Goal: Find specific page/section: Find specific page/section

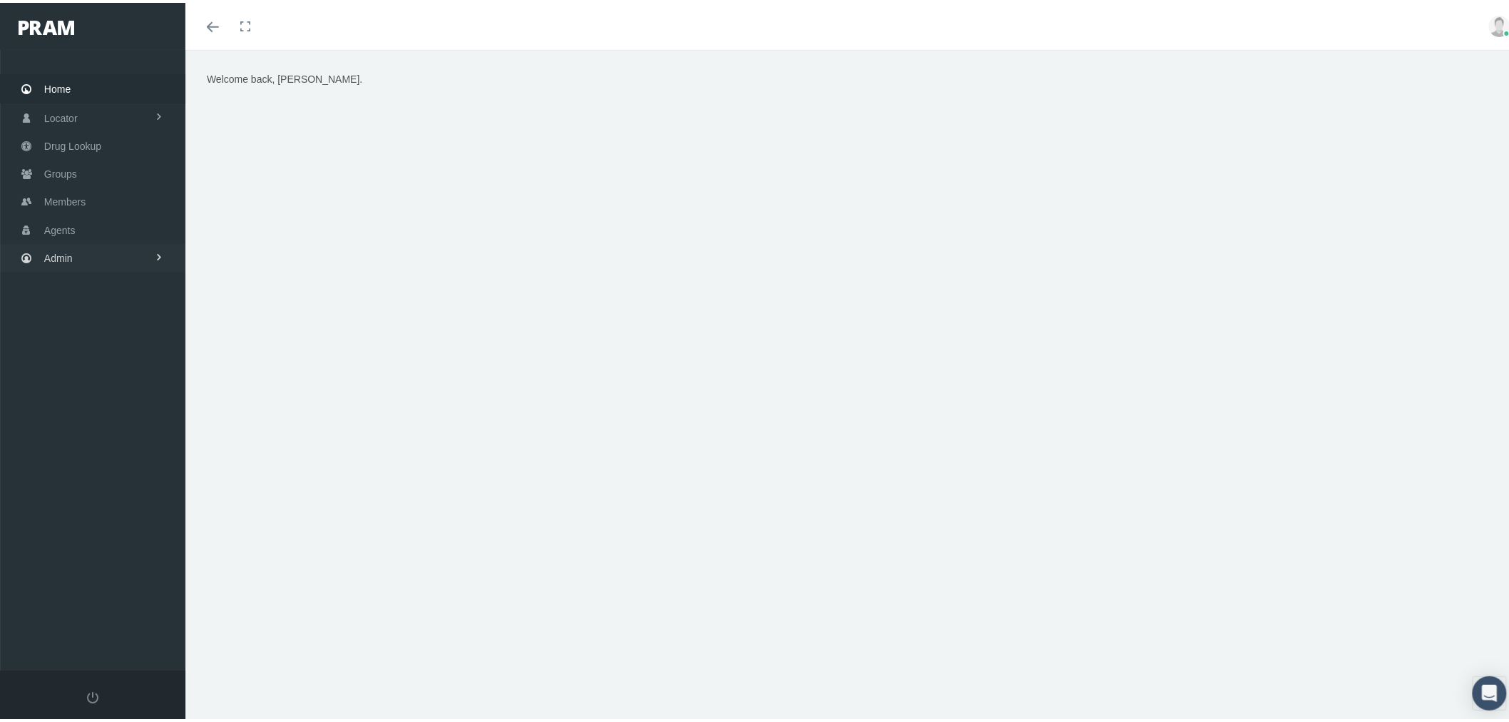
click at [101, 255] on link "Admin" at bounding box center [92, 255] width 185 height 28
click at [131, 416] on link "Compensations" at bounding box center [92, 419] width 185 height 25
click at [127, 469] on span "Details By Payment" at bounding box center [99, 473] width 87 height 24
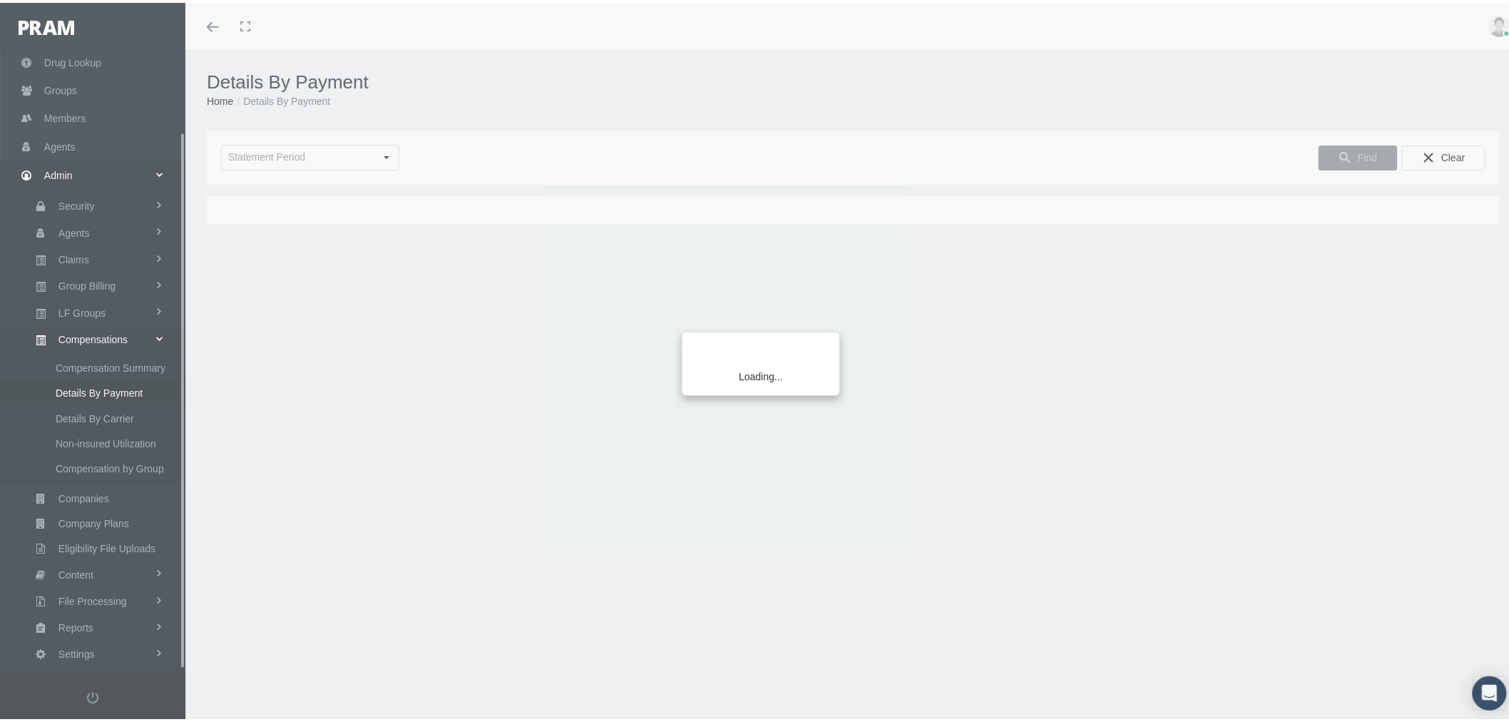
scroll to position [94, 0]
type input "August 2025"
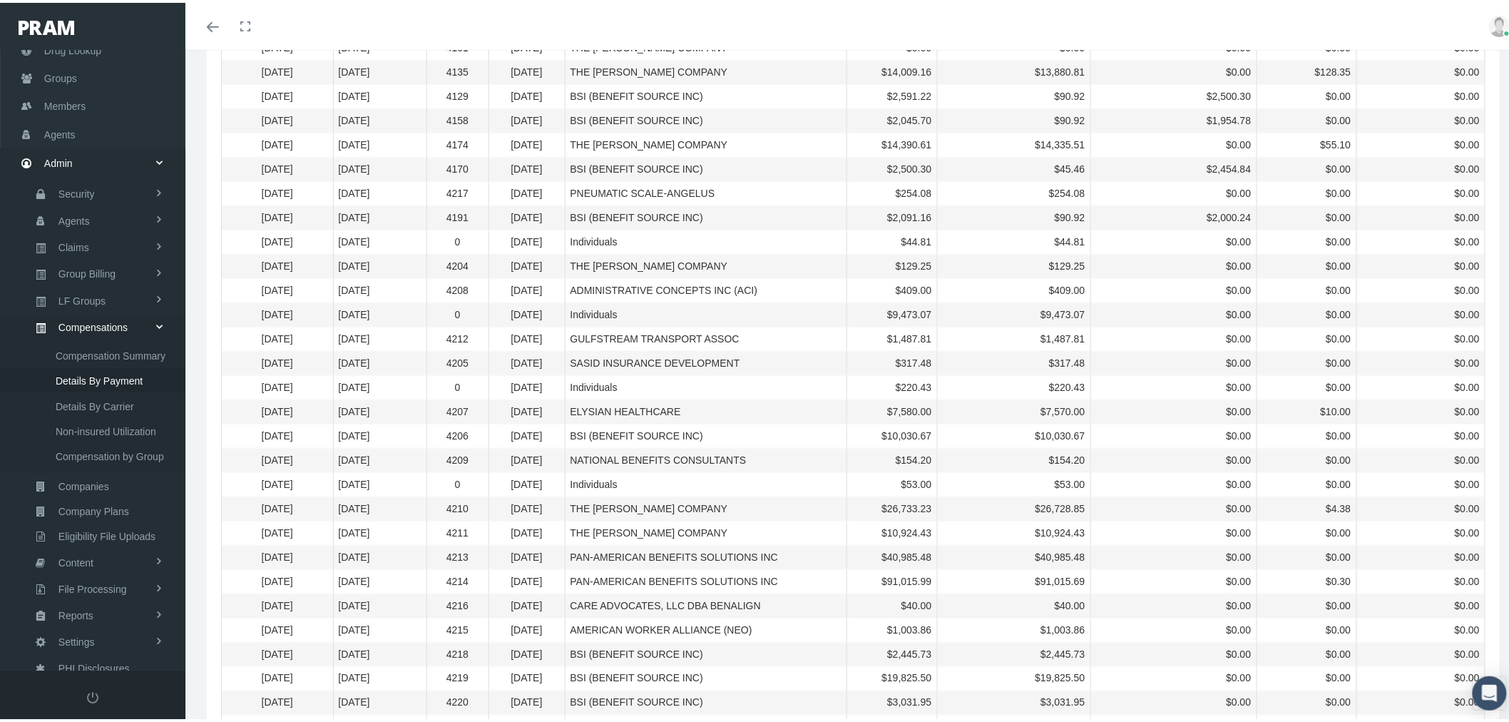
scroll to position [0, 0]
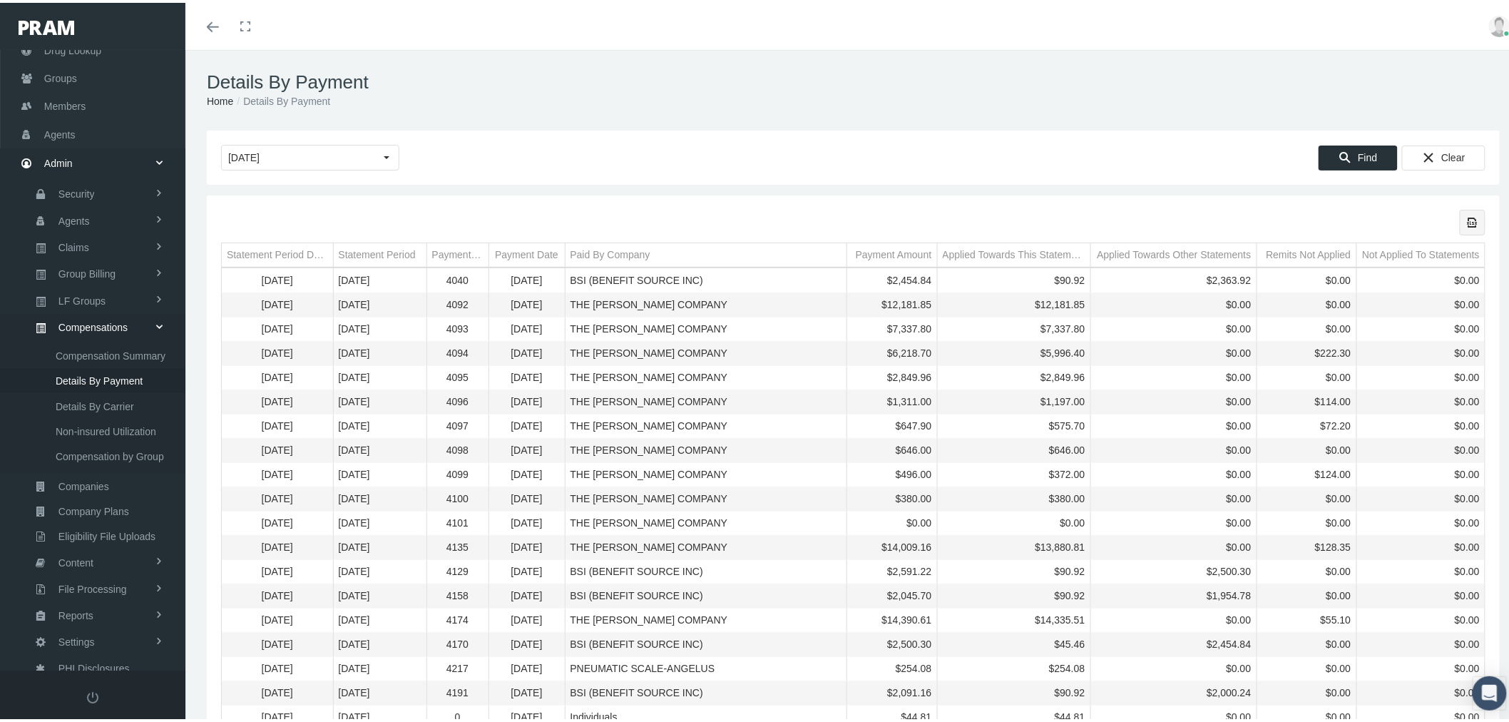
click at [1467, 222] on icon "Export all data to Excel" at bounding box center [1473, 219] width 13 height 13
click at [106, 472] on span "Companies" at bounding box center [83, 484] width 51 height 24
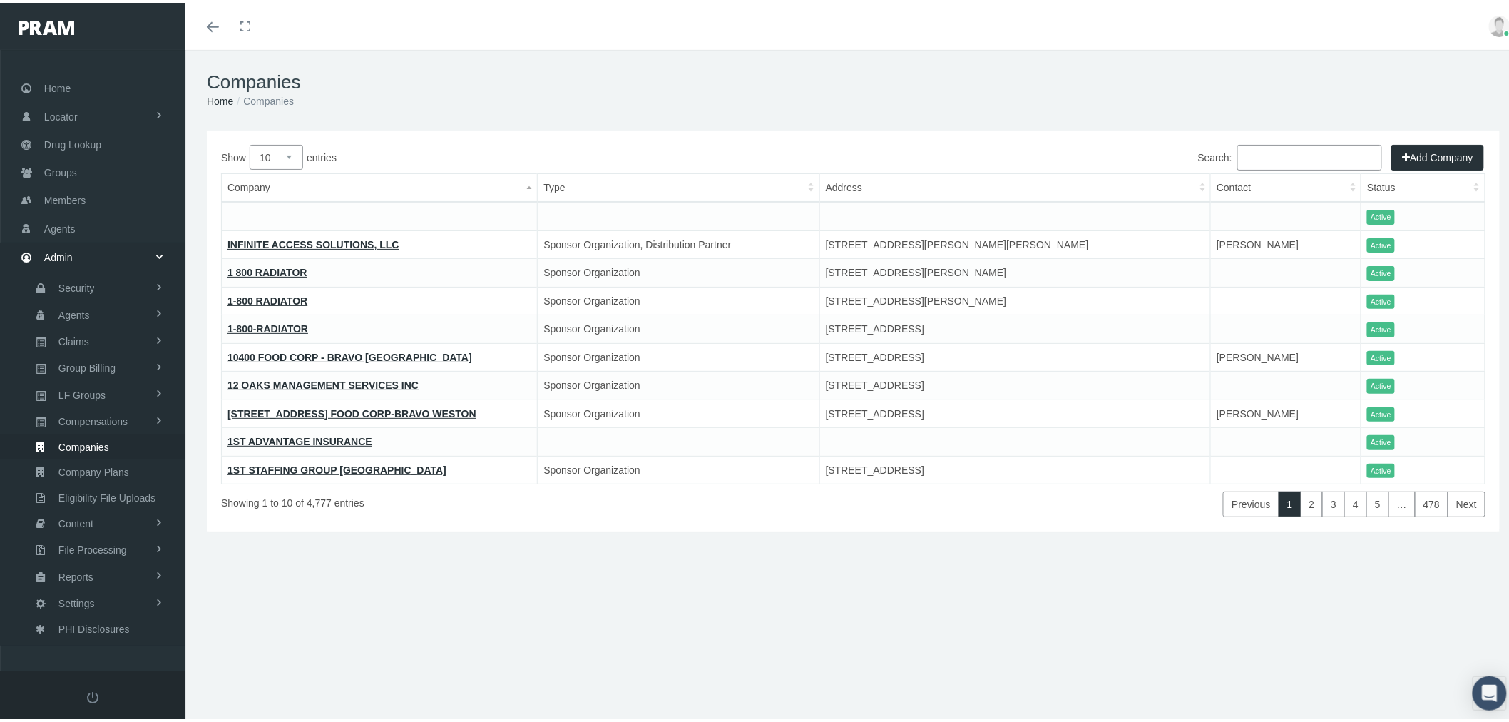
click at [1252, 143] on input "Search:" at bounding box center [1310, 155] width 145 height 26
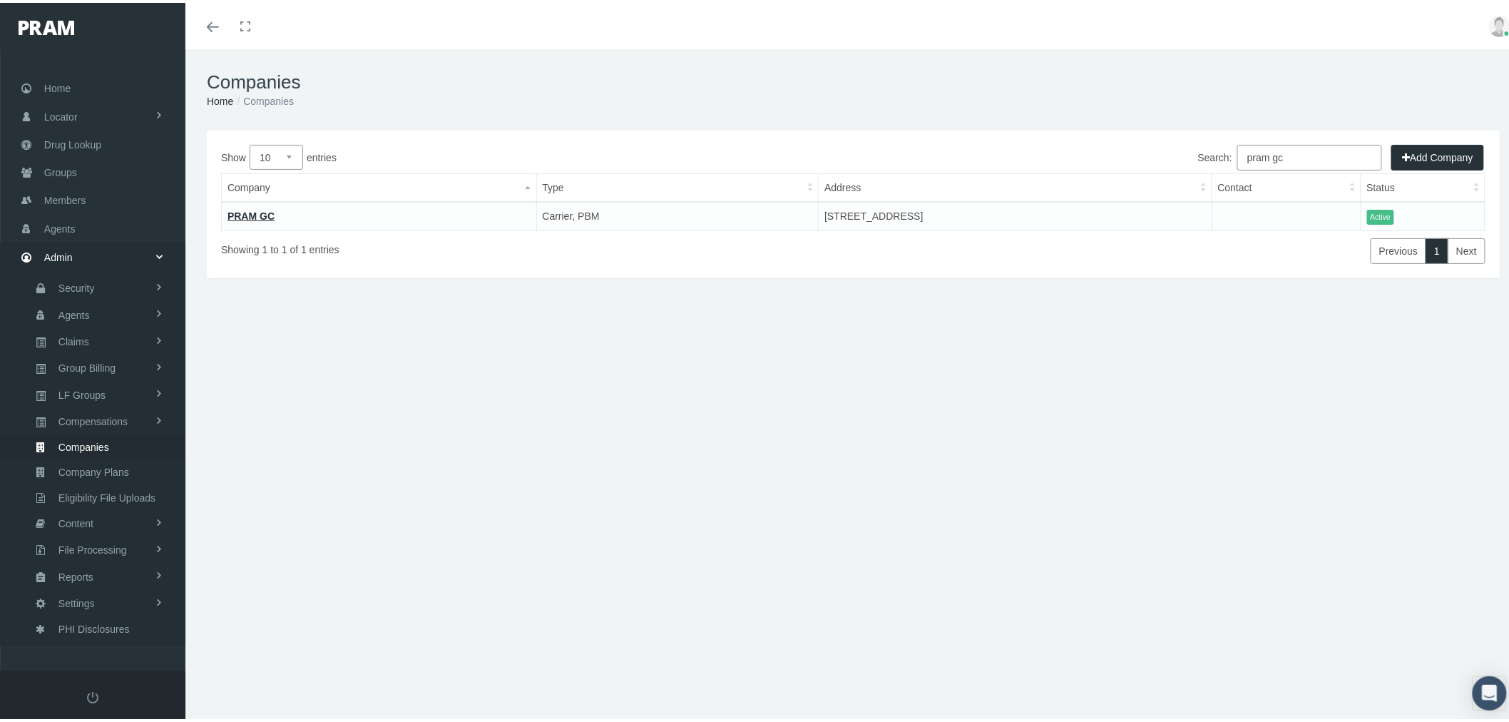
type input "pram gc"
click at [239, 213] on link "PRAM GC" at bounding box center [251, 213] width 47 height 11
